Goal: Check status: Check status

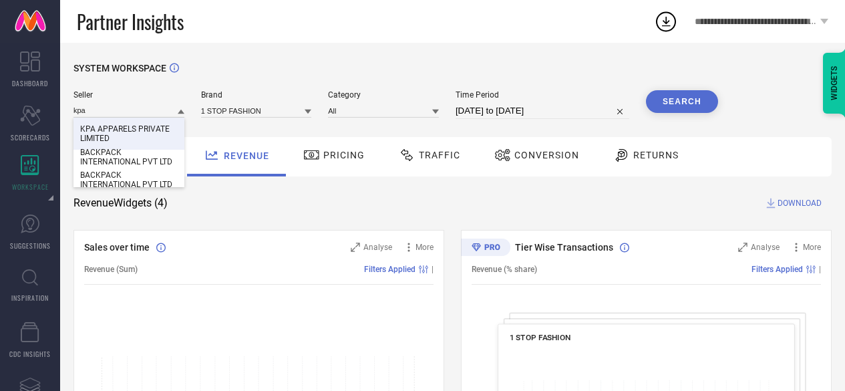
type input "kpa"
click at [117, 137] on span "KPA APPARELS PRIVATE LIMITED" at bounding box center [128, 133] width 97 height 19
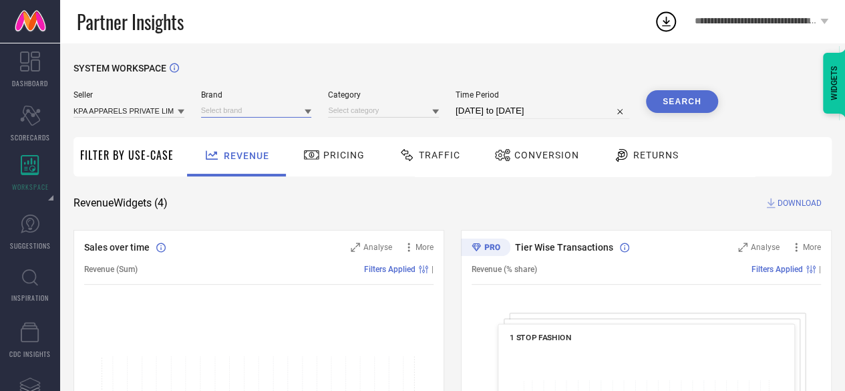
click at [235, 112] on input at bounding box center [256, 110] width 111 height 14
click at [240, 116] on input at bounding box center [256, 110] width 111 height 14
click at [249, 125] on div "OXOLLOXO" at bounding box center [256, 129] width 111 height 23
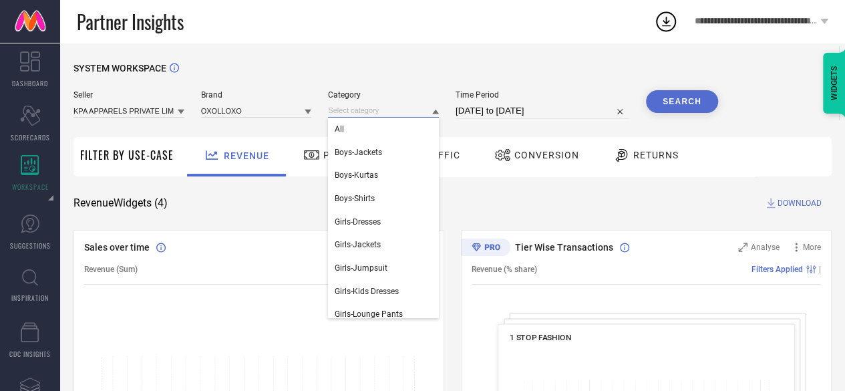
click at [371, 104] on input at bounding box center [383, 110] width 111 height 14
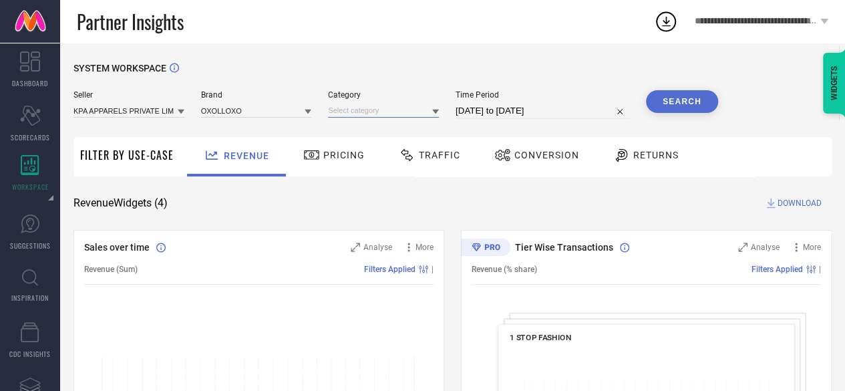
click at [377, 114] on input at bounding box center [383, 110] width 111 height 14
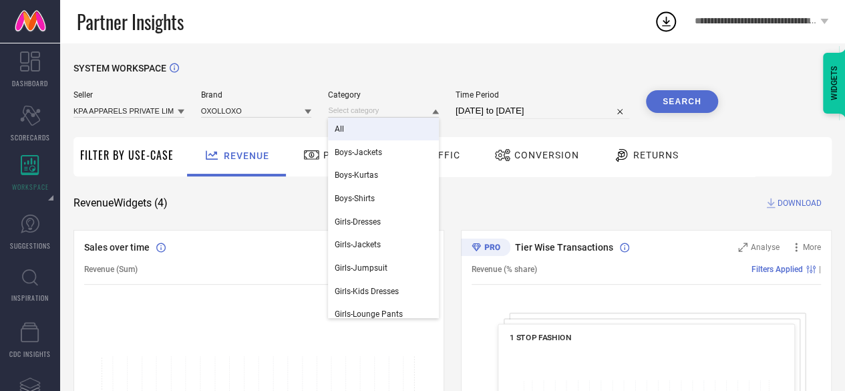
click at [377, 121] on div "All" at bounding box center [383, 129] width 111 height 23
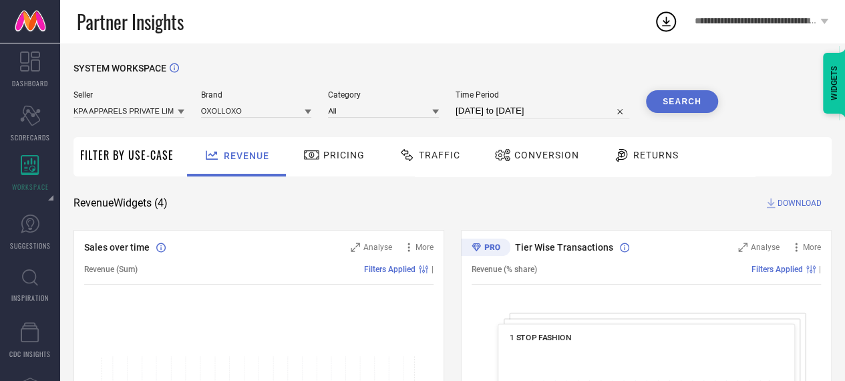
select select "6"
select select "2025"
select select "7"
select select "2025"
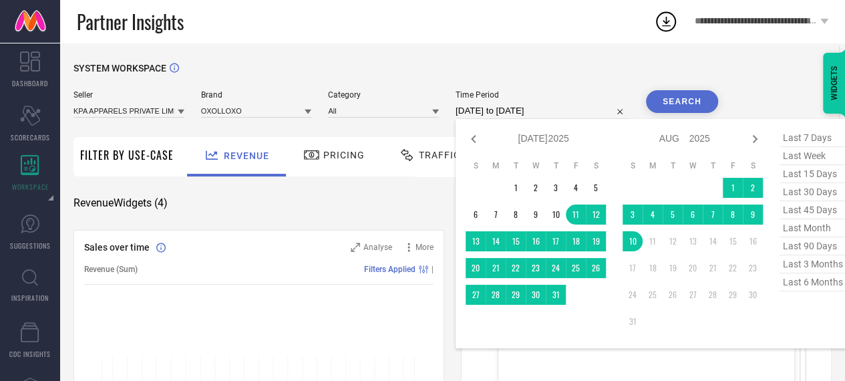
click at [477, 106] on input "[DATE] to [DATE]" at bounding box center [542, 111] width 174 height 16
click at [489, 135] on div "Jan Feb Mar Apr May Jun [DATE] Aug Sep Oct Nov [DATE] 2016 2017 2018 2019 2020 …" at bounding box center [543, 138] width 124 height 19
click at [474, 137] on icon at bounding box center [473, 139] width 5 height 8
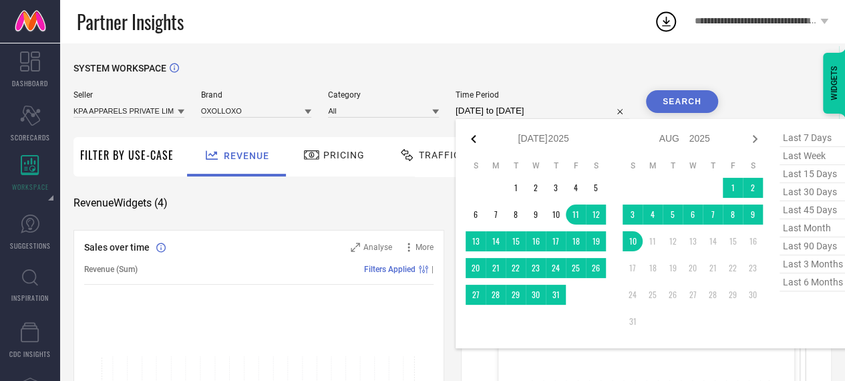
select select "4"
select select "2025"
select select "5"
select select "2025"
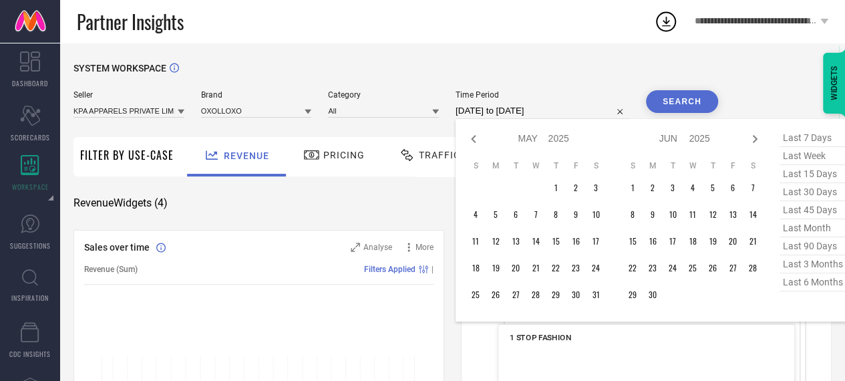
click at [474, 137] on icon at bounding box center [473, 139] width 5 height 8
select select "3"
select select "2025"
select select "4"
select select "2025"
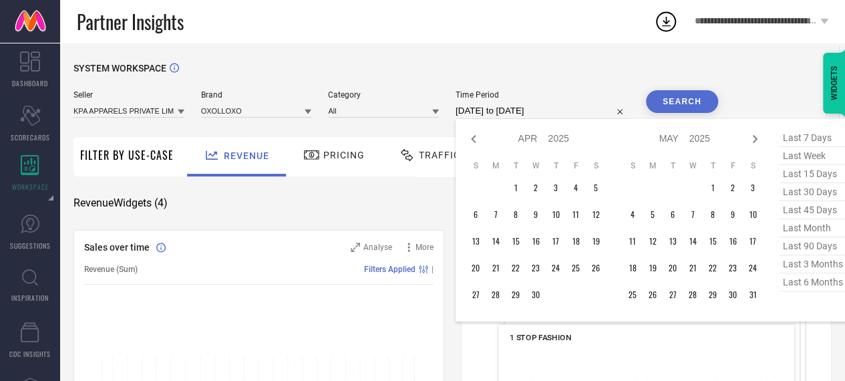
click at [474, 137] on icon at bounding box center [473, 139] width 5 height 8
select select "2"
select select "2025"
select select "3"
select select "2025"
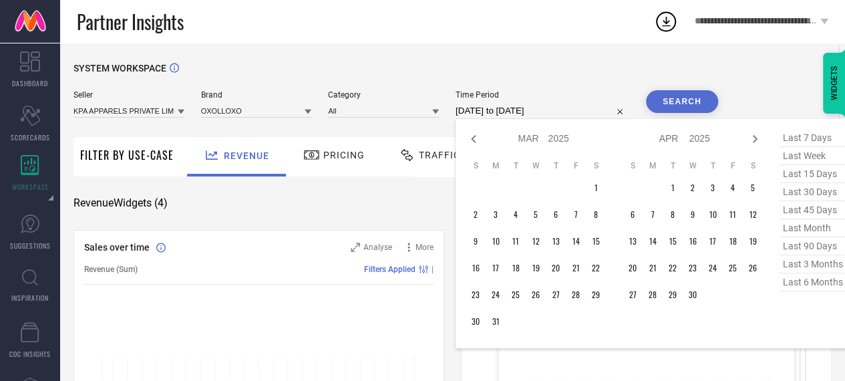
click at [474, 137] on icon at bounding box center [473, 139] width 5 height 8
select select "2025"
select select "1"
select select "2025"
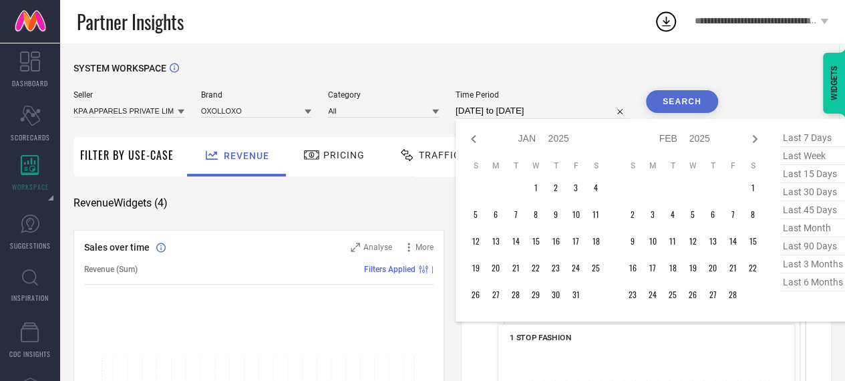
click at [474, 137] on icon at bounding box center [473, 139] width 5 height 8
select select "11"
select select "2024"
select select "2025"
click at [474, 137] on icon at bounding box center [473, 139] width 5 height 8
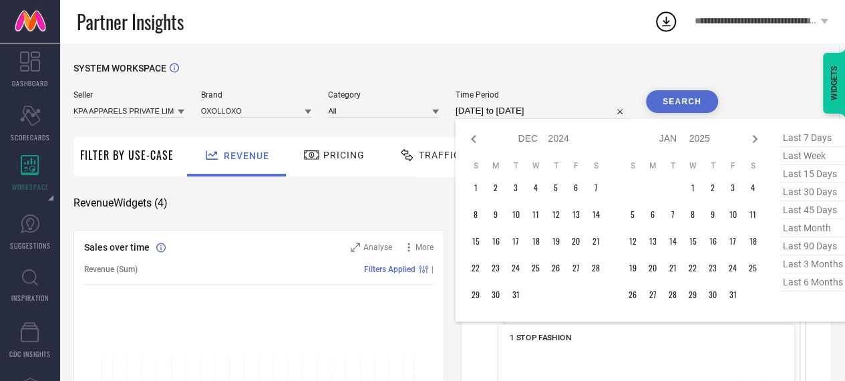
select select "10"
select select "2024"
select select "11"
select select "2024"
click at [474, 137] on icon at bounding box center [473, 139] width 5 height 8
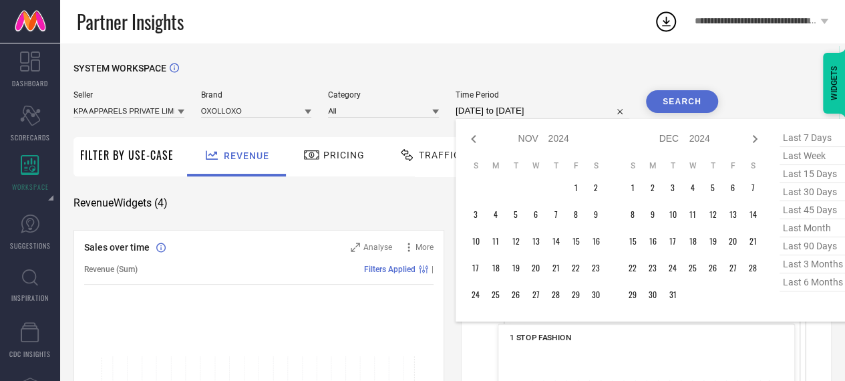
select select "8"
select select "2024"
select select "9"
select select "2024"
click at [474, 137] on icon at bounding box center [473, 139] width 5 height 8
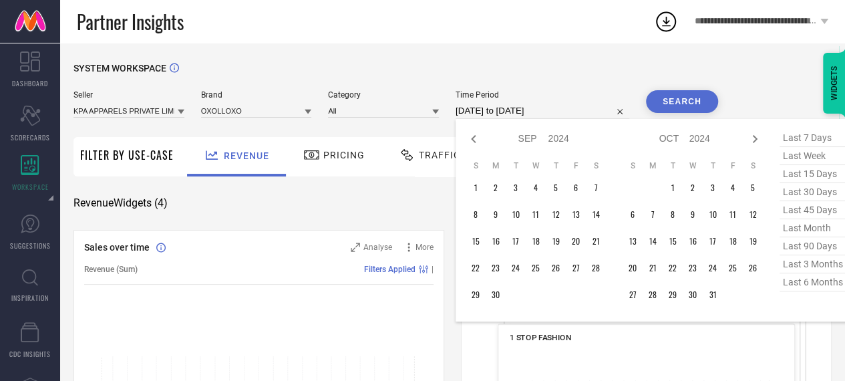
select select "7"
select select "2024"
select select "8"
select select "2024"
click at [474, 137] on icon at bounding box center [473, 139] width 5 height 8
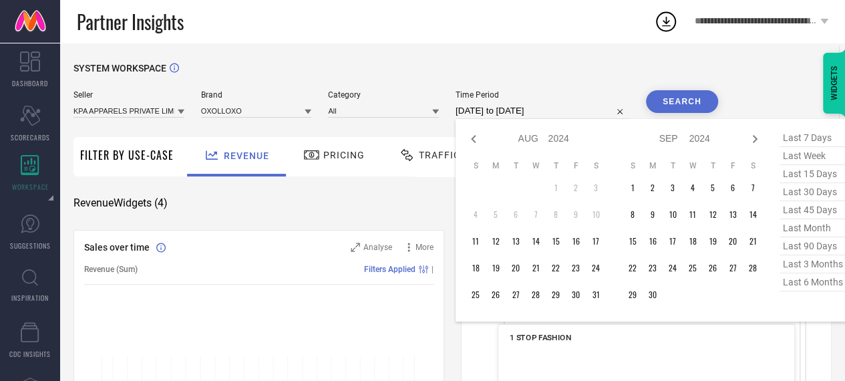
select select "6"
select select "2024"
select select "7"
select select "2024"
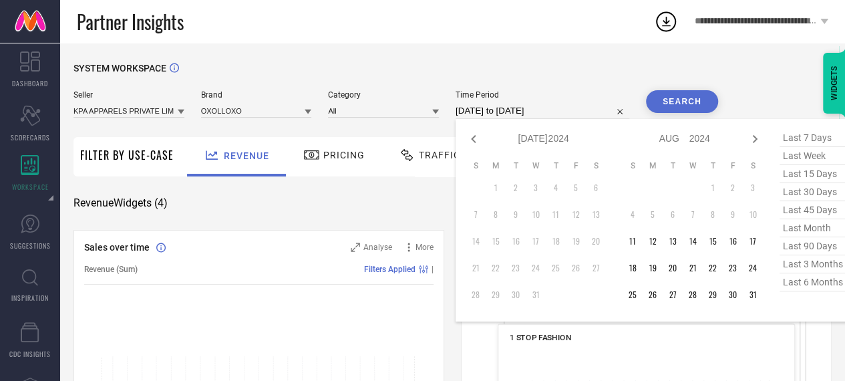
click at [474, 137] on icon at bounding box center [473, 139] width 5 height 8
select select "4"
select select "2024"
select select "5"
select select "2024"
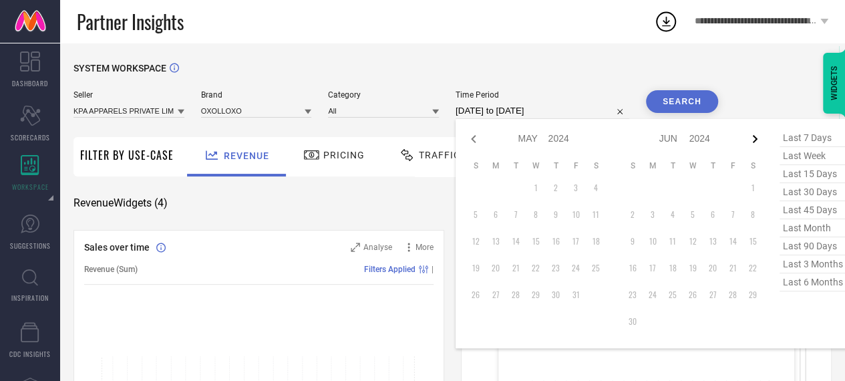
click at [759, 137] on icon at bounding box center [754, 139] width 16 height 16
select select "5"
select select "2024"
select select "6"
select select "2024"
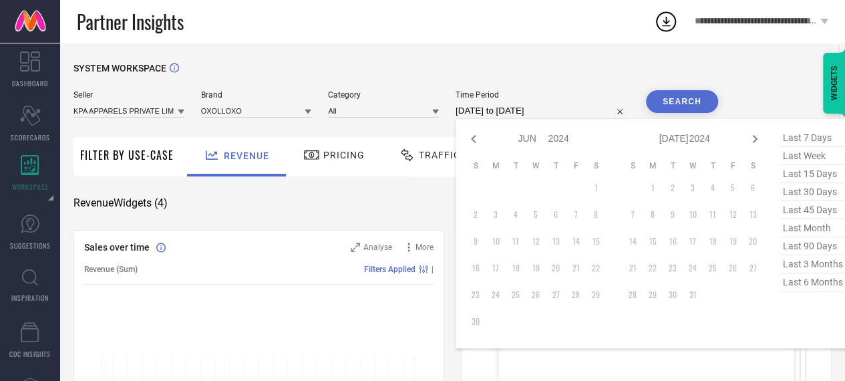
click at [759, 137] on icon at bounding box center [754, 139] width 16 height 16
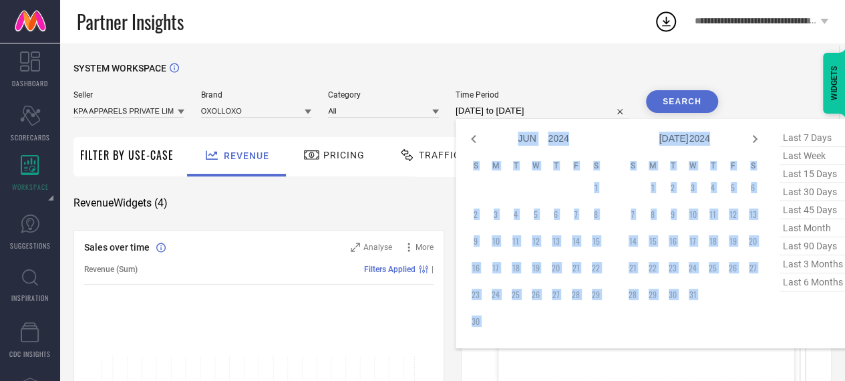
select select "6"
select select "2024"
select select "7"
select select "2024"
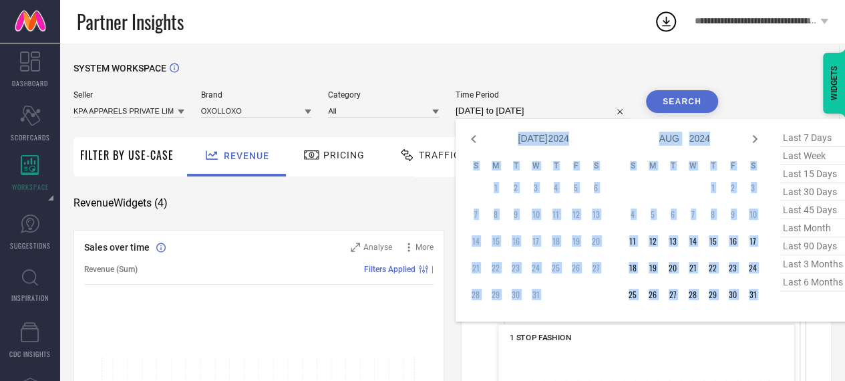
click at [759, 137] on icon at bounding box center [754, 139] width 16 height 16
select select "7"
select select "2024"
select select "8"
select select "2024"
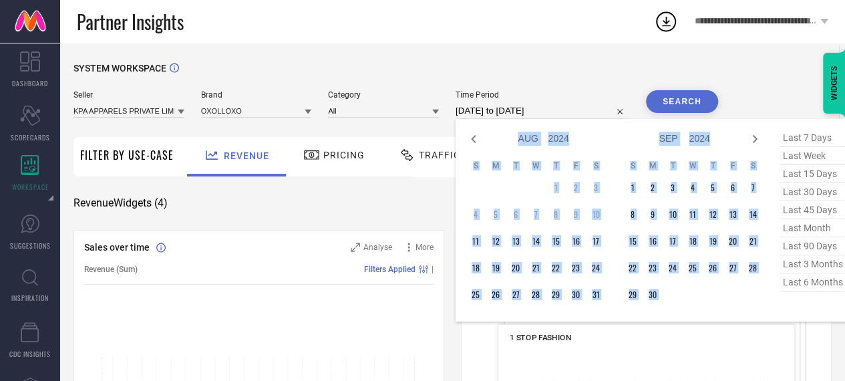
click at [759, 137] on icon at bounding box center [754, 139] width 16 height 16
select select "8"
select select "2024"
select select "9"
select select "2024"
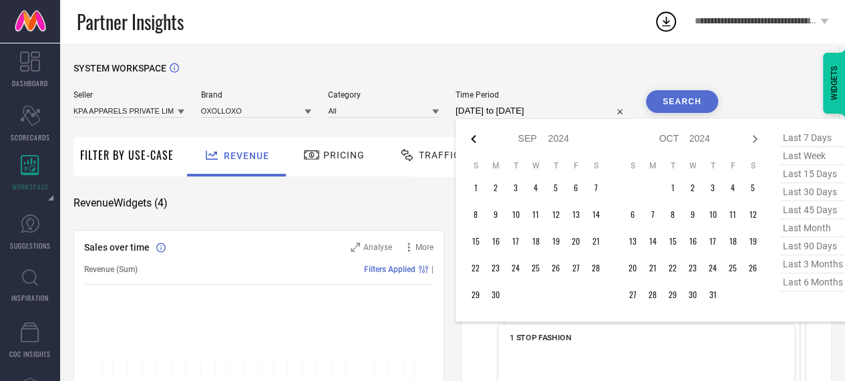
click at [470, 136] on icon at bounding box center [473, 139] width 16 height 16
select select "7"
select select "2024"
select select "8"
select select "2024"
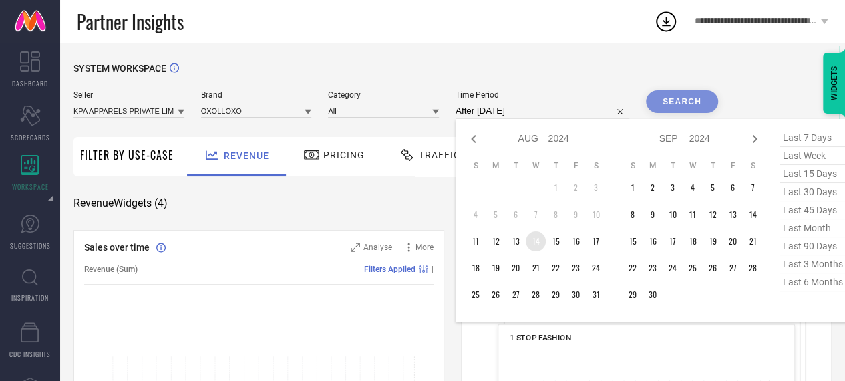
click at [540, 237] on td "14" at bounding box center [535, 241] width 20 height 20
type input "[DATE] to [DATE]"
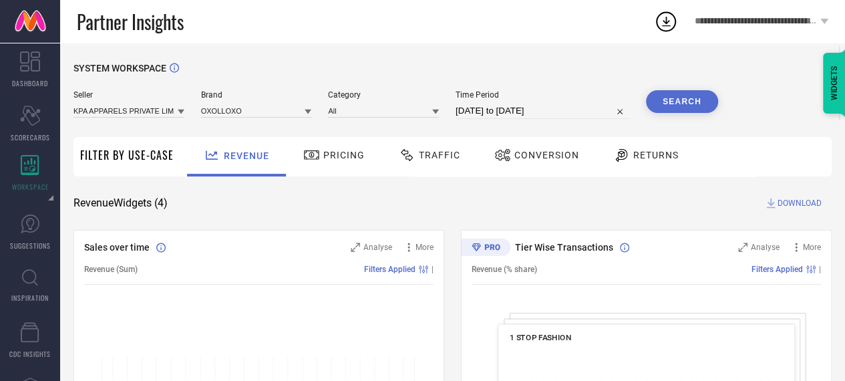
select select "7"
select select "2024"
select select "8"
select select "2024"
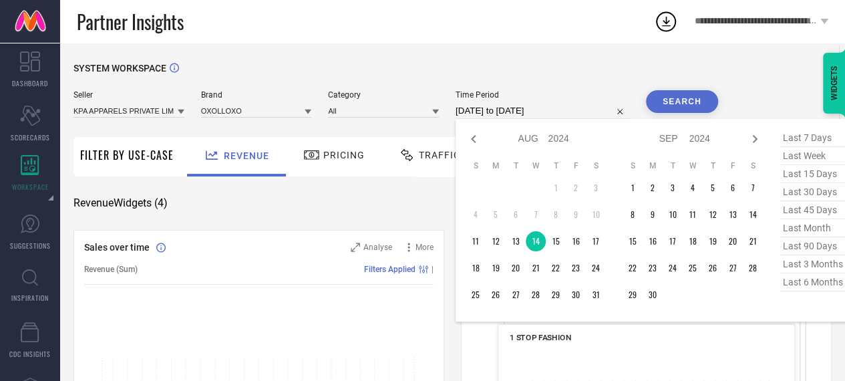
click at [521, 113] on input "[DATE] to [DATE]" at bounding box center [542, 111] width 174 height 16
click at [593, 296] on td "31" at bounding box center [596, 294] width 20 height 20
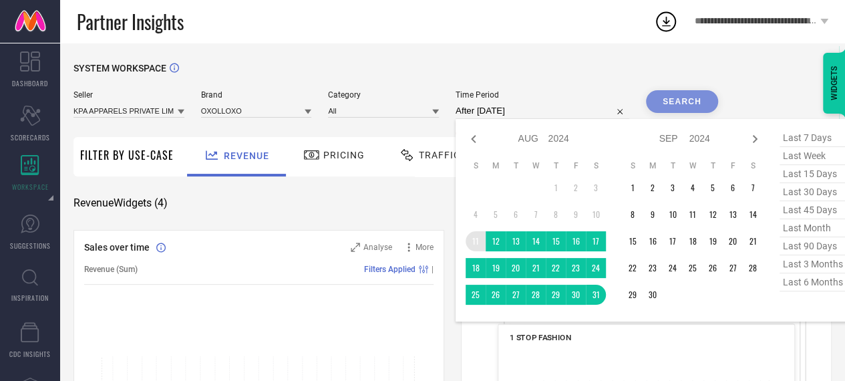
type input "[DATE] to [DATE]"
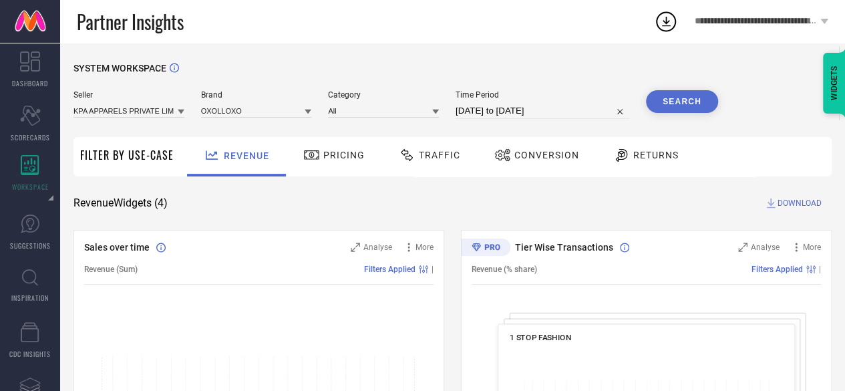
click at [506, 101] on div "Time Period [DATE] to [DATE]" at bounding box center [542, 104] width 174 height 29
select select "7"
select select "2024"
select select "8"
select select "2024"
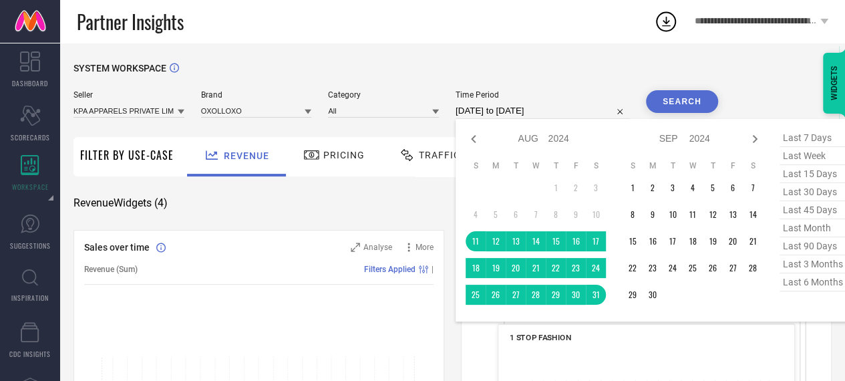
click at [556, 106] on input "[DATE] to [DATE]" at bounding box center [542, 111] width 174 height 16
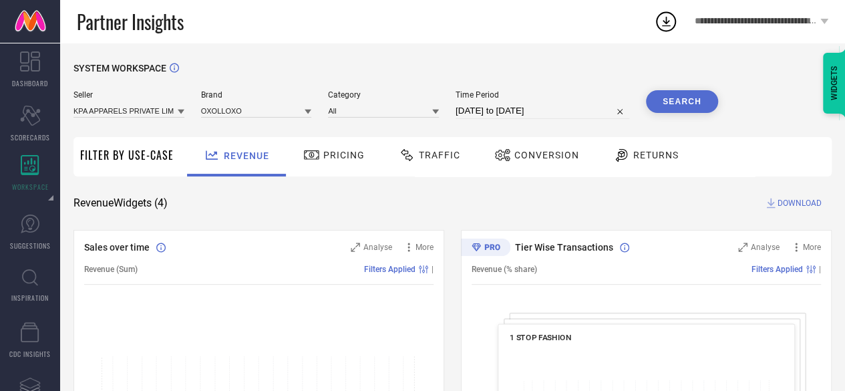
click at [675, 110] on button "Search" at bounding box center [682, 101] width 72 height 23
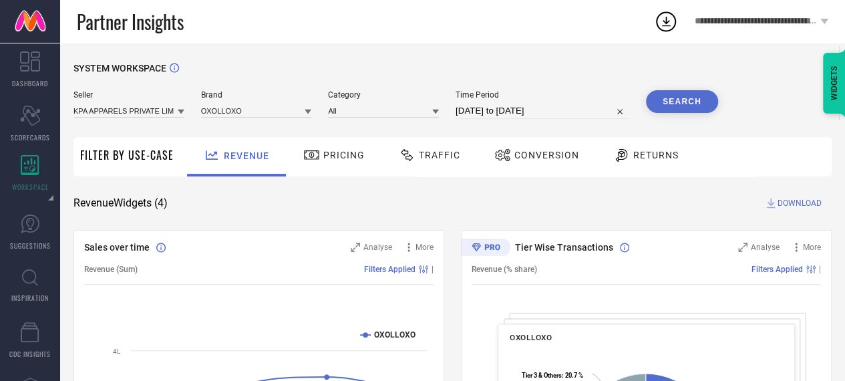
select select "7"
select select "2024"
select select "8"
select select "2024"
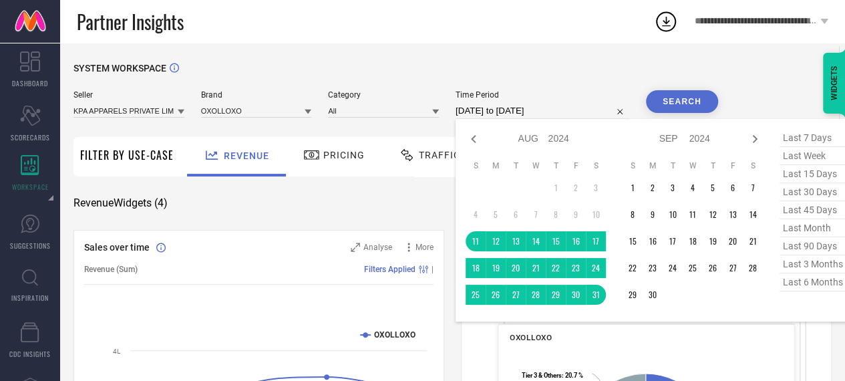
click at [572, 113] on input "[DATE] to [DATE]" at bounding box center [542, 111] width 174 height 16
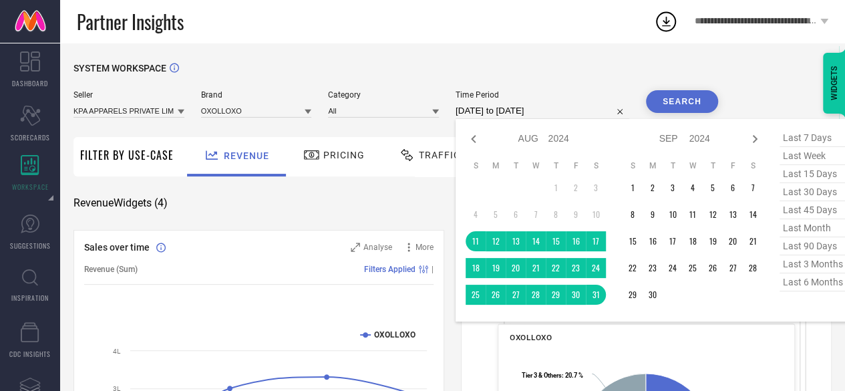
click at [589, 77] on div "SYSTEM WORKSPACE" at bounding box center [452, 76] width 758 height 27
